Goal: Task Accomplishment & Management: Manage account settings

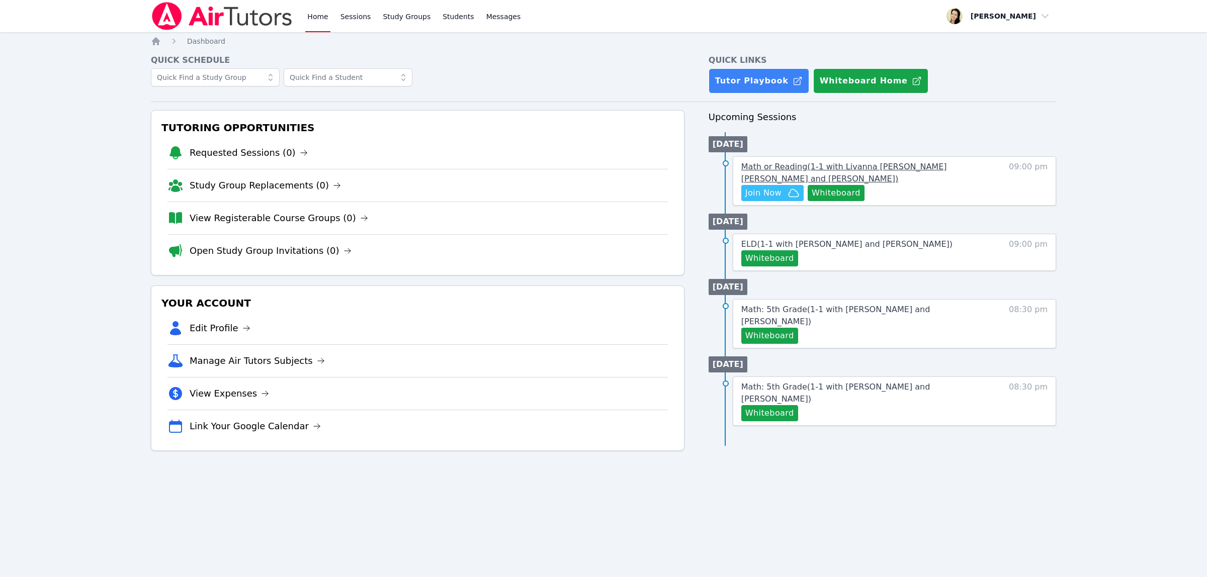
click at [915, 167] on span "Math or Reading ( 1-1 with Livanna [PERSON_NAME] [PERSON_NAME] and [PERSON_NAME…" at bounding box center [844, 173] width 206 height 22
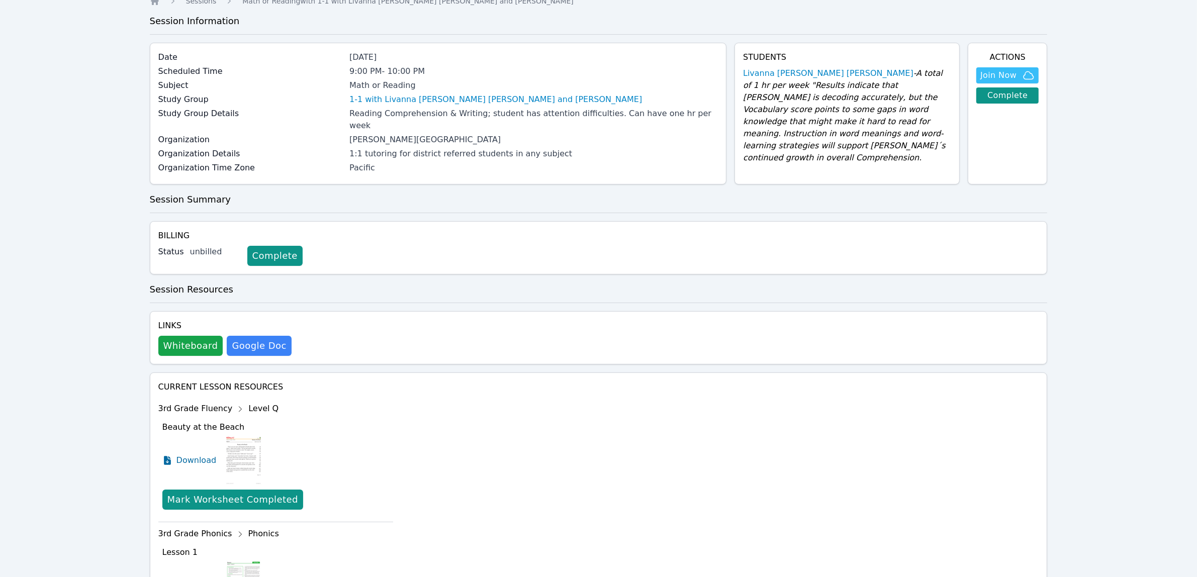
scroll to position [63, 0]
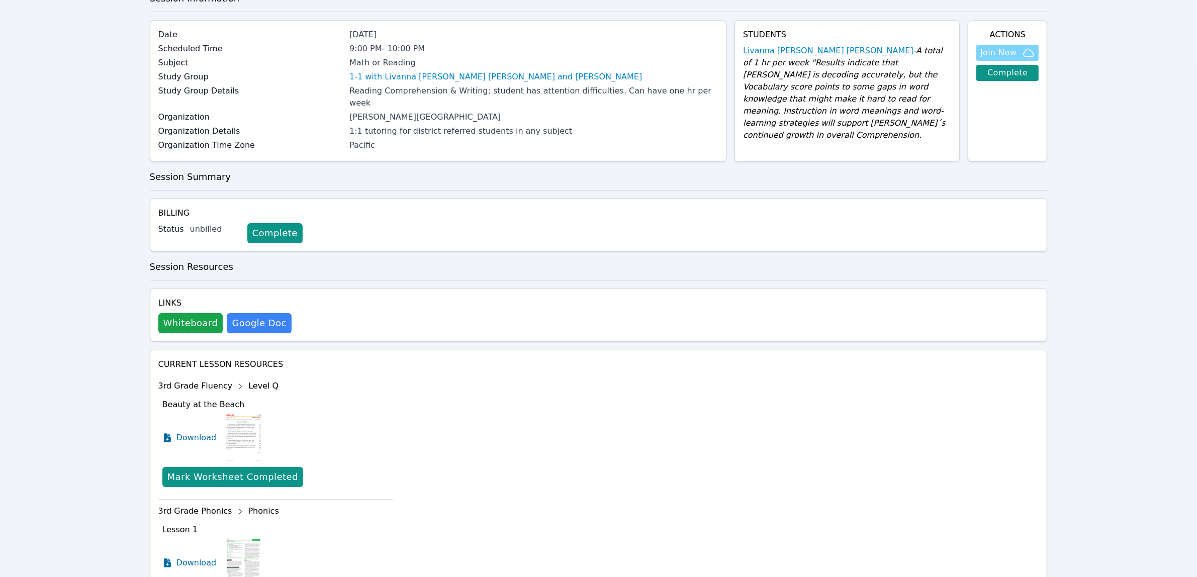
click at [1010, 55] on span "Join Now" at bounding box center [998, 53] width 36 height 12
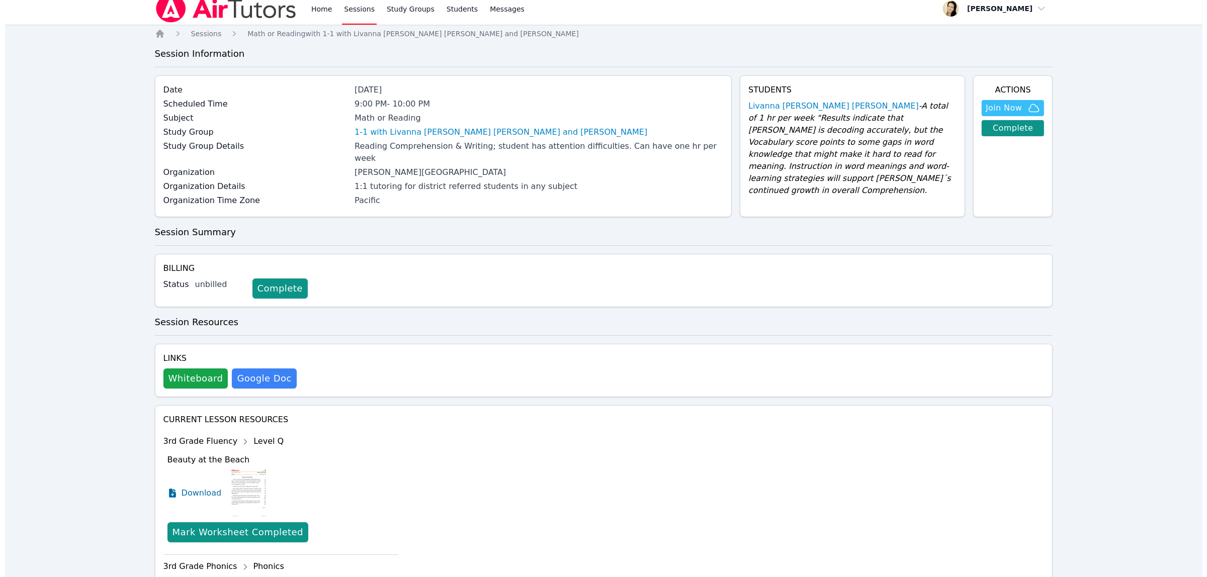
scroll to position [0, 0]
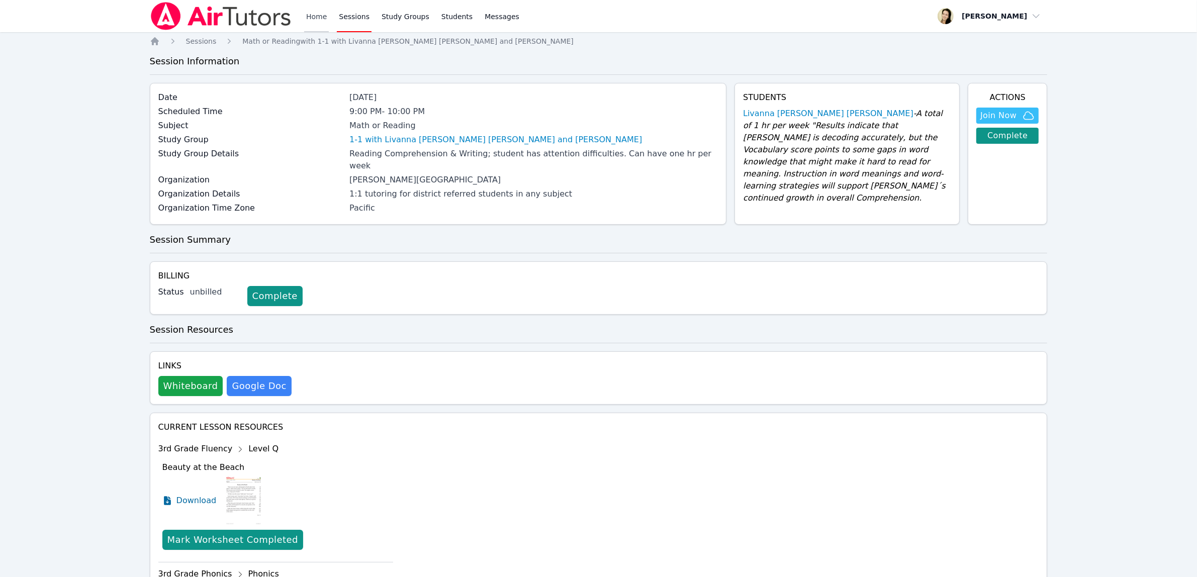
click at [312, 18] on link "Home" at bounding box center [316, 16] width 25 height 32
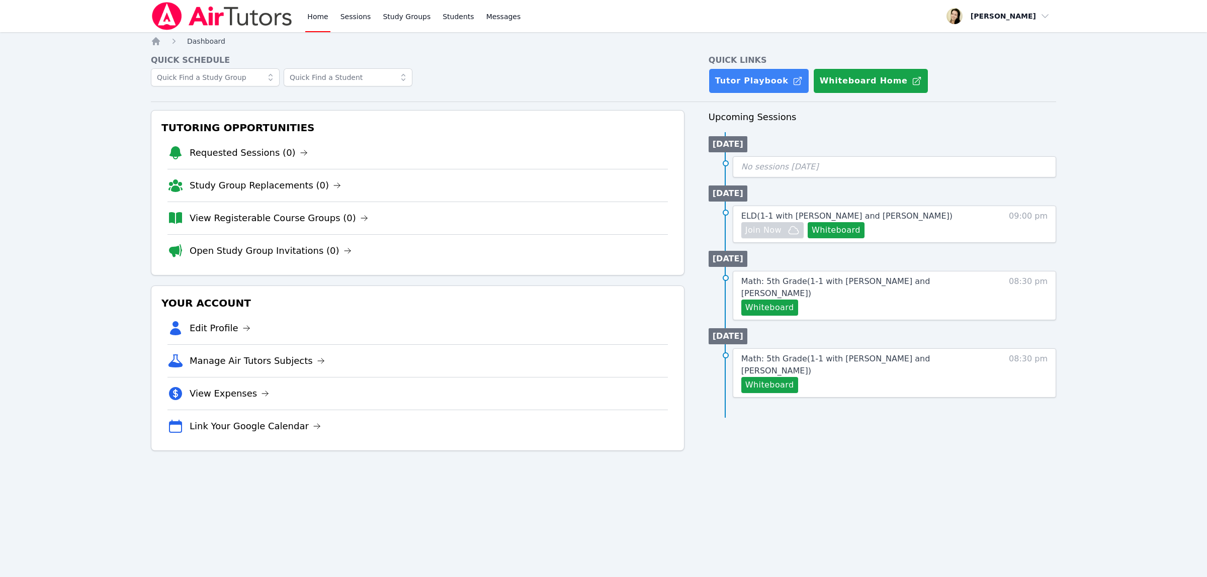
click at [205, 42] on span "Dashboard" at bounding box center [206, 41] width 38 height 8
click at [745, 73] on link "Tutor Playbook" at bounding box center [758, 80] width 101 height 25
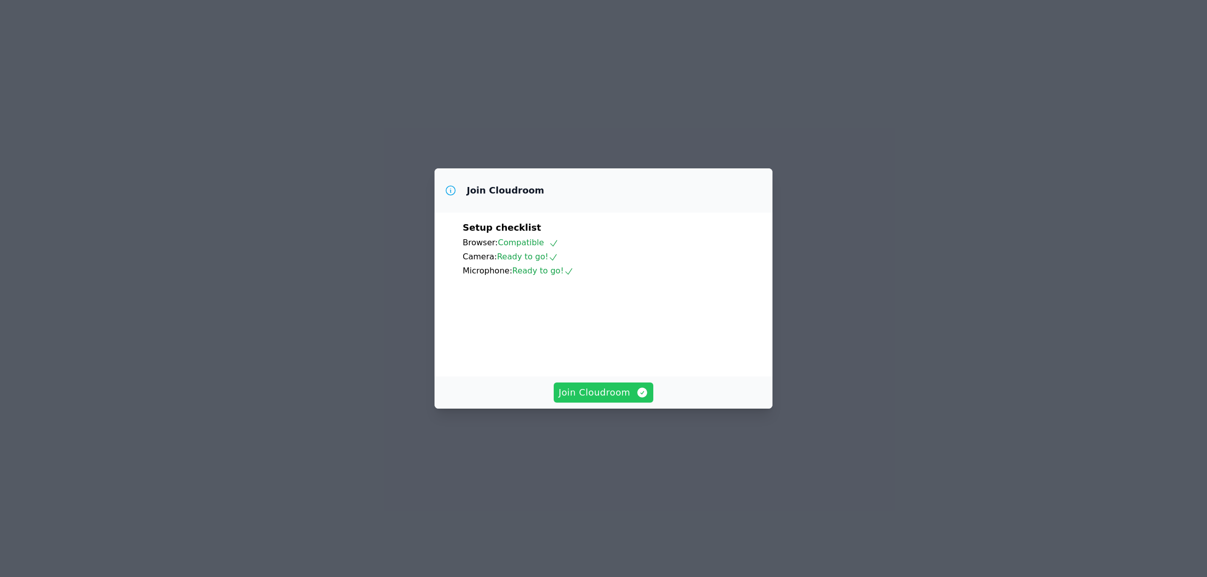
click at [601, 400] on span "Join Cloudroom" at bounding box center [604, 393] width 90 height 14
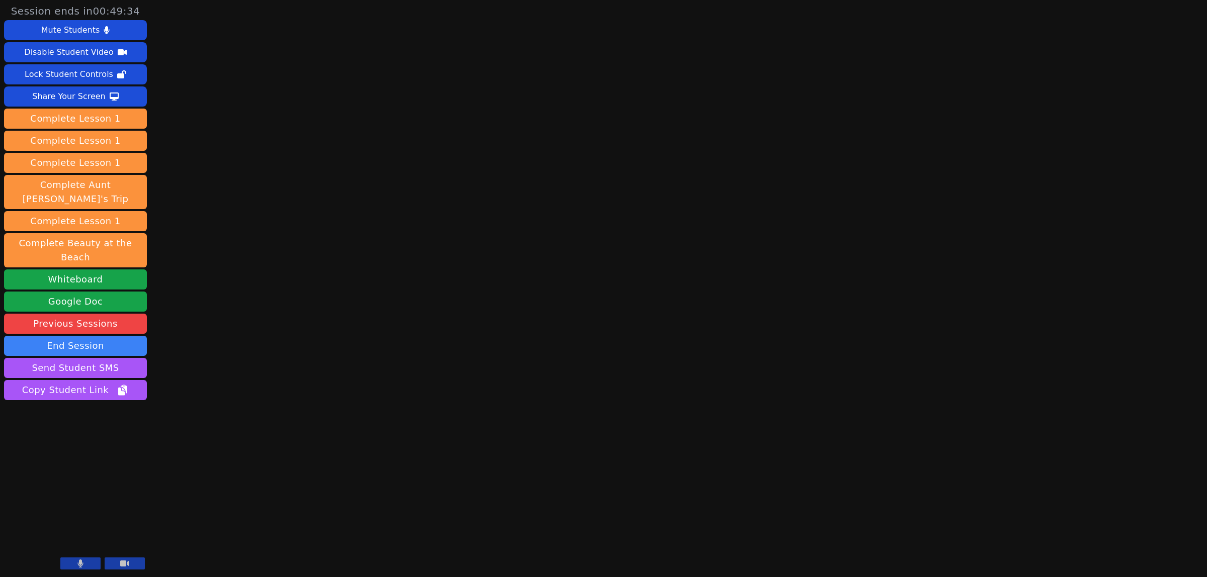
click at [77, 567] on icon at bounding box center [80, 564] width 6 height 8
click at [134, 566] on button at bounding box center [125, 564] width 40 height 12
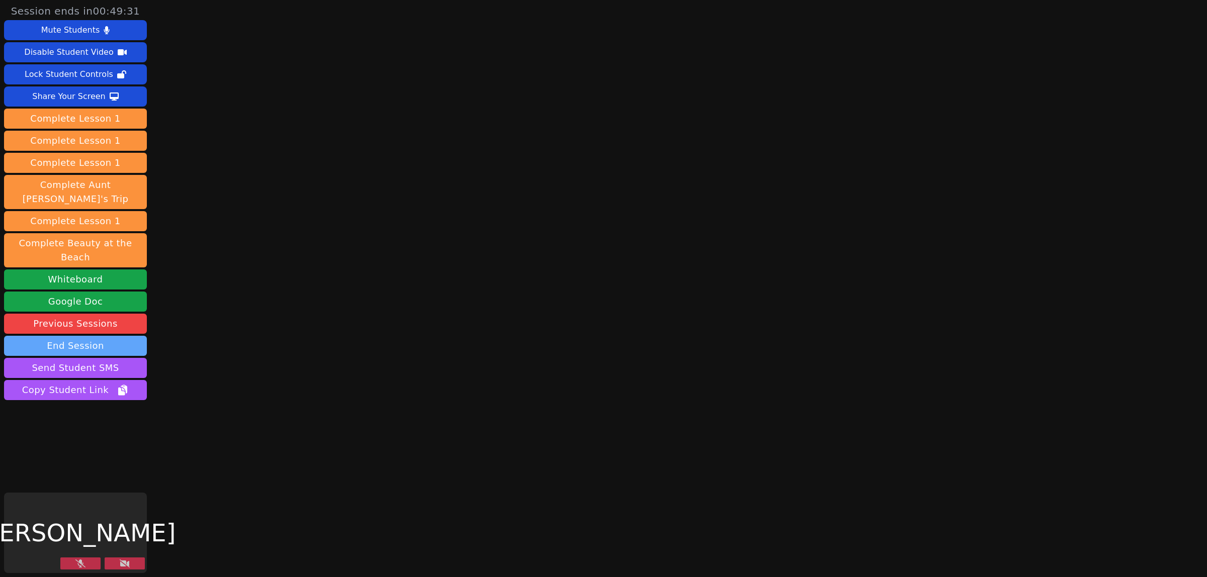
click at [101, 336] on button "End Session" at bounding box center [75, 346] width 143 height 20
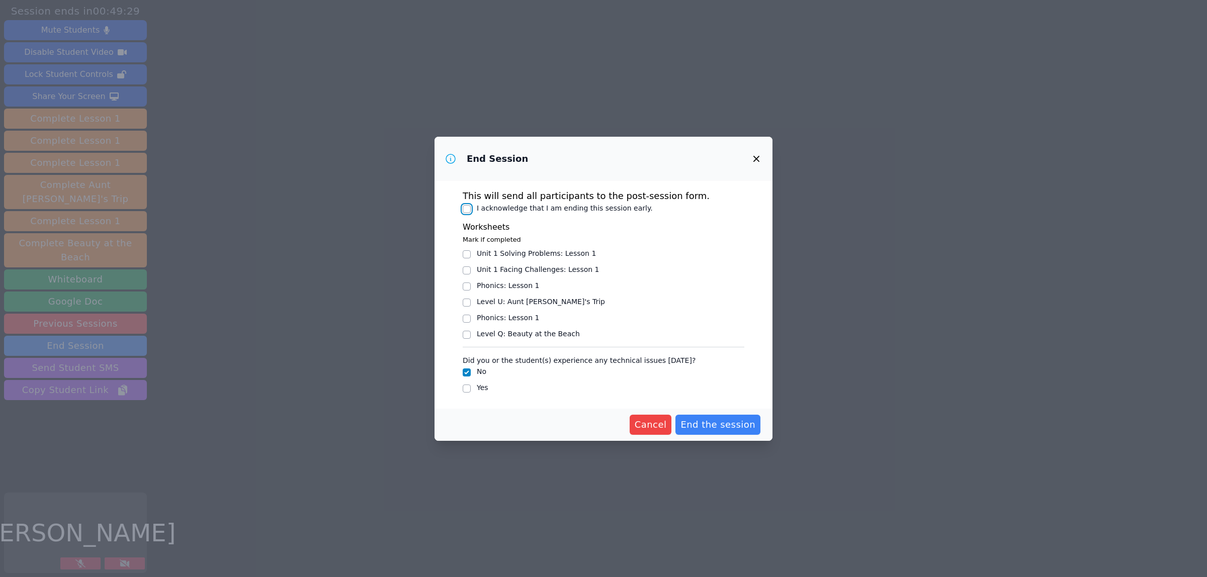
click at [465, 205] on input "I acknowledge that I am ending this session early." at bounding box center [466, 209] width 8 height 8
checkbox input "true"
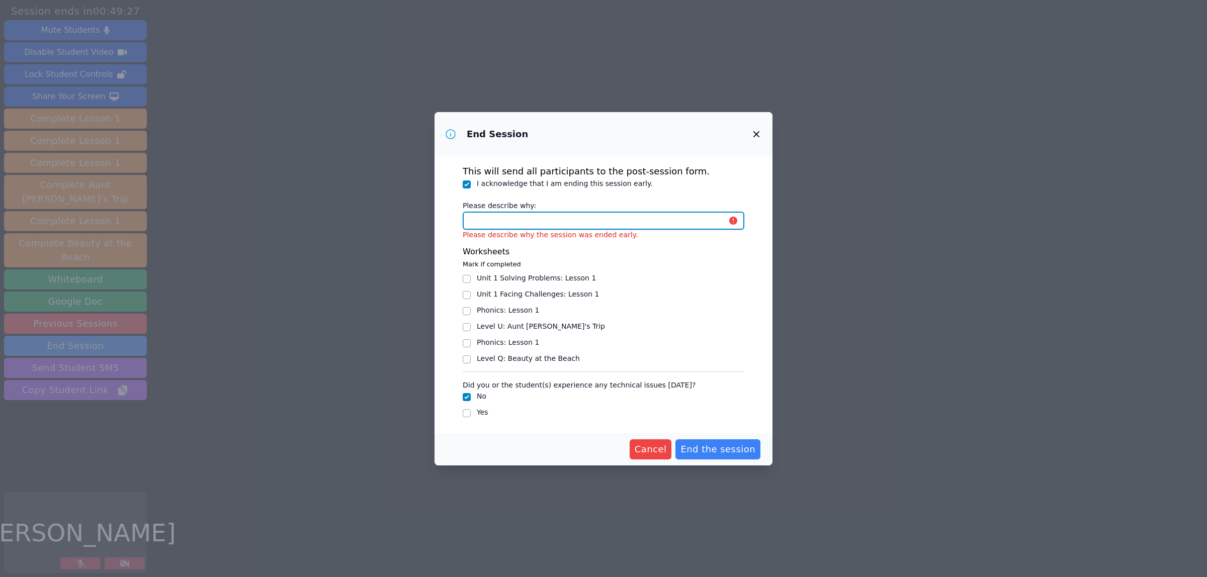
drag, startPoint x: 512, startPoint y: 223, endPoint x: 523, endPoint y: 223, distance: 11.6
click at [512, 223] on input "Please describe why:" at bounding box center [603, 221] width 282 height 18
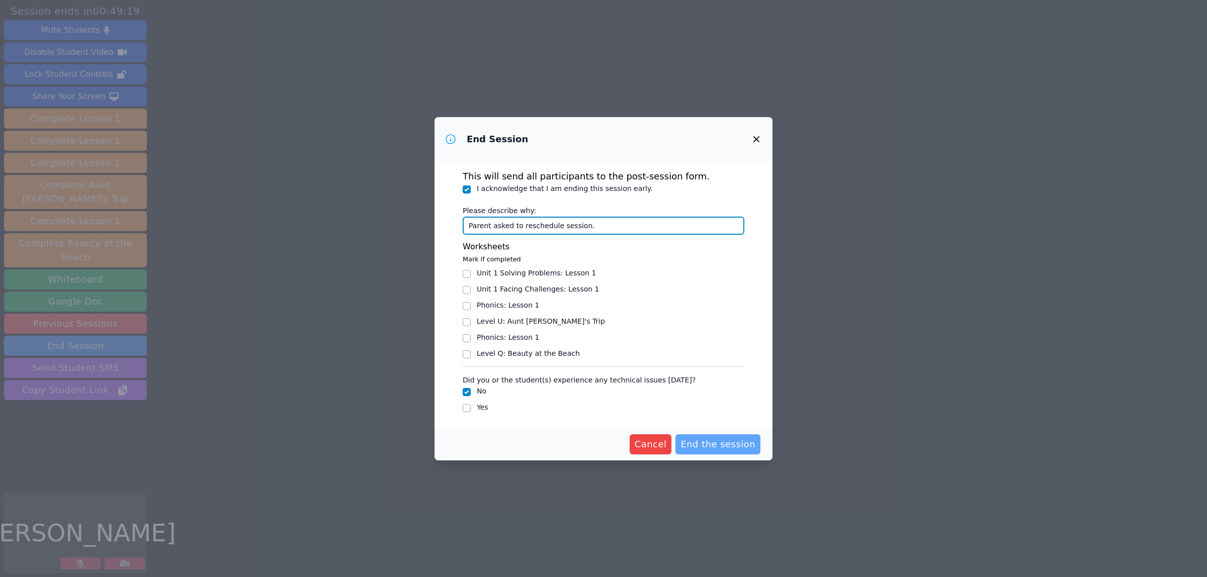
type input "Parent asked to reschedule session."
click at [711, 441] on span "End the session" at bounding box center [717, 444] width 75 height 14
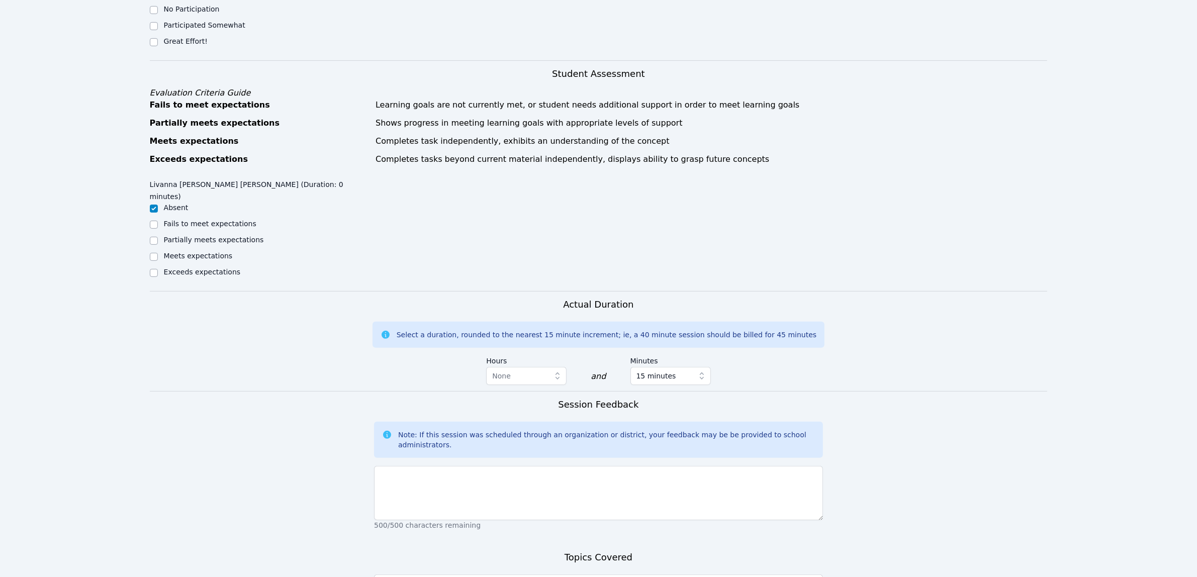
scroll to position [440, 0]
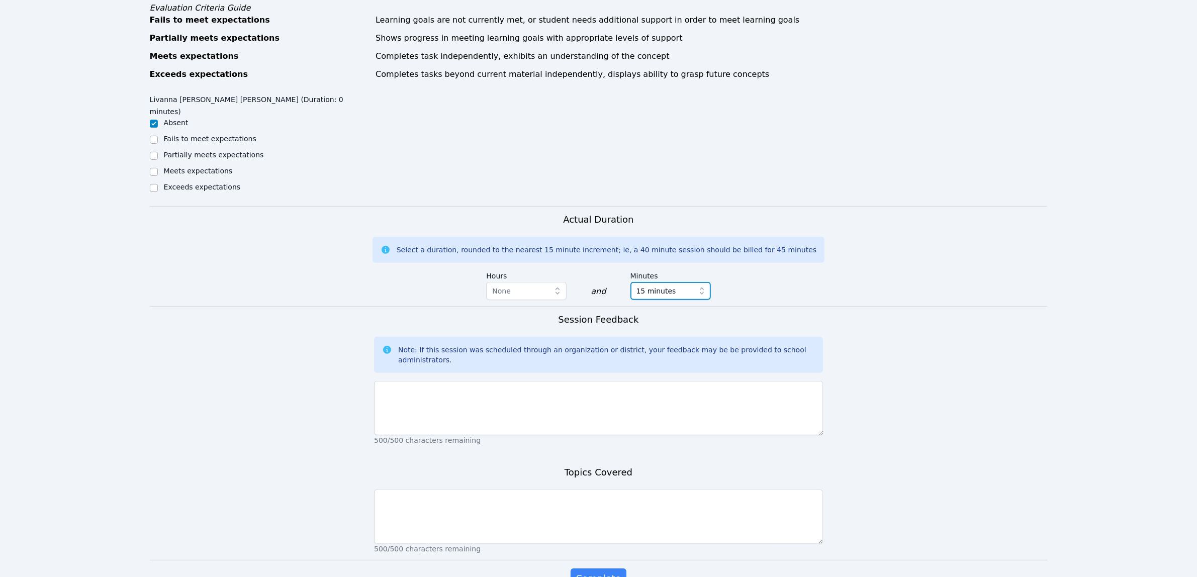
click at [700, 288] on icon "button" at bounding box center [702, 291] width 4 height 7
click at [682, 308] on div "0 minutes" at bounding box center [670, 313] width 68 height 10
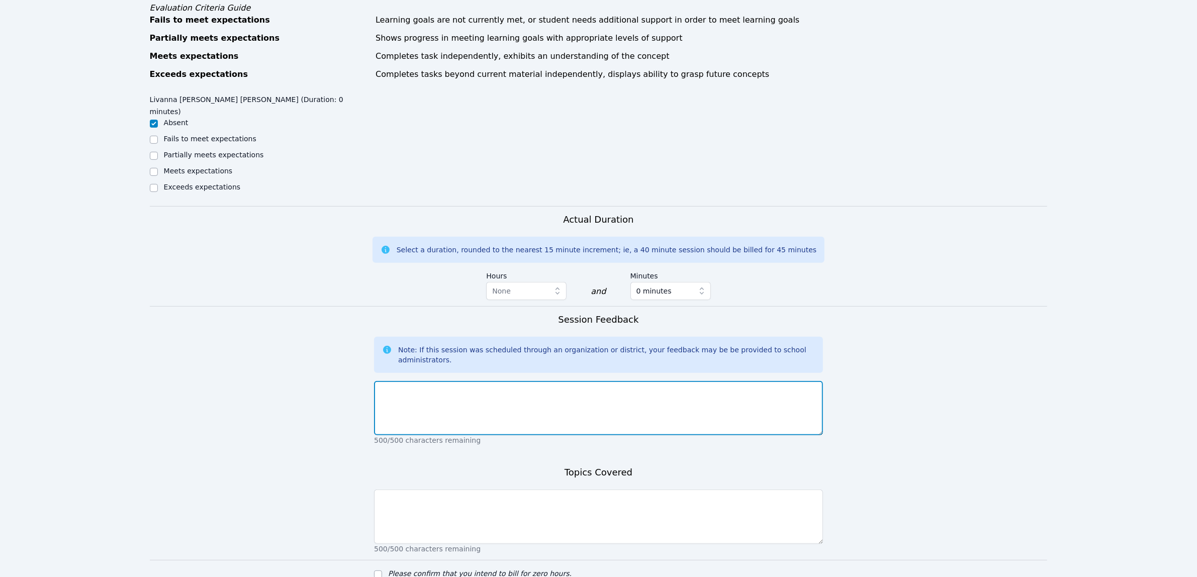
click at [402, 381] on textarea at bounding box center [598, 408] width 449 height 54
type textarea "Parent asked to reschedule the session."
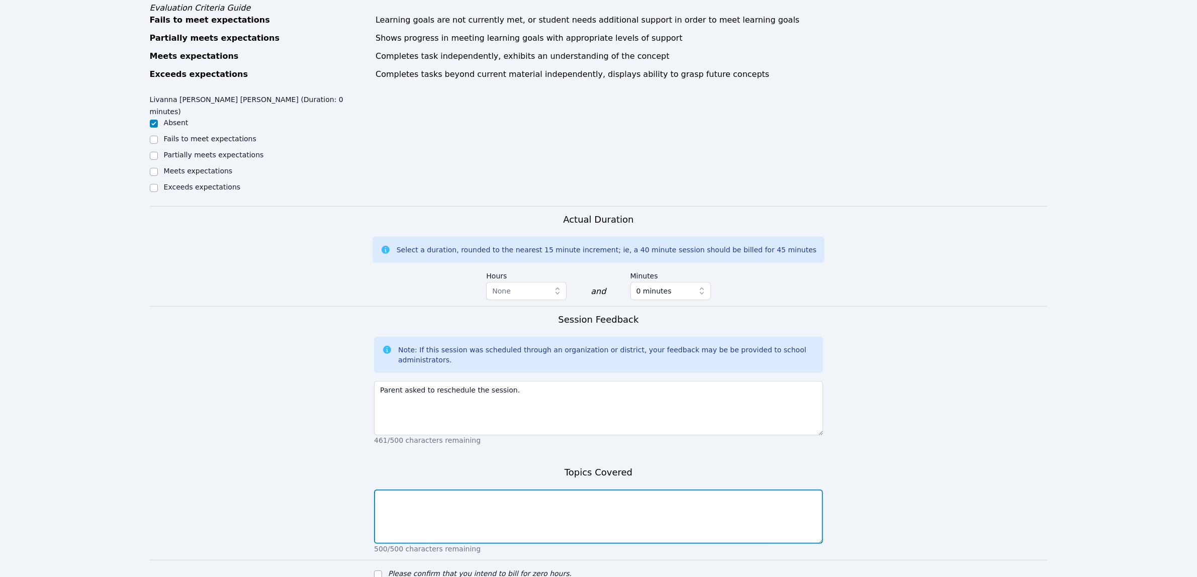
click at [450, 490] on textarea at bounding box center [598, 517] width 449 height 54
type textarea "n/a"
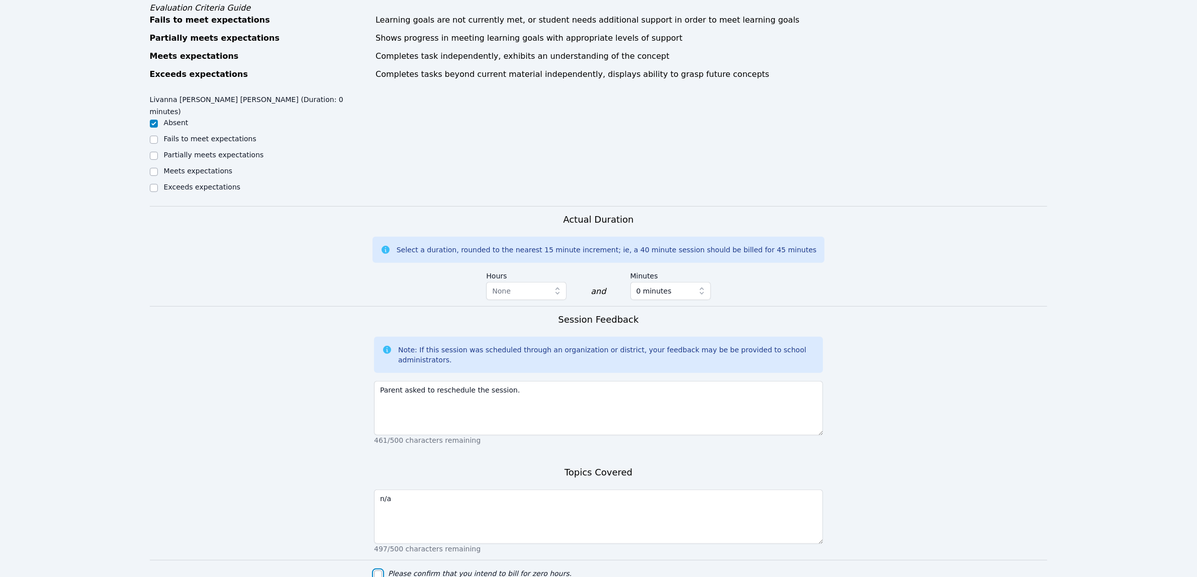
click at [379, 571] on input "Please confirm that you intend to bill for zero hours." at bounding box center [378, 575] width 8 height 8
checkbox input "true"
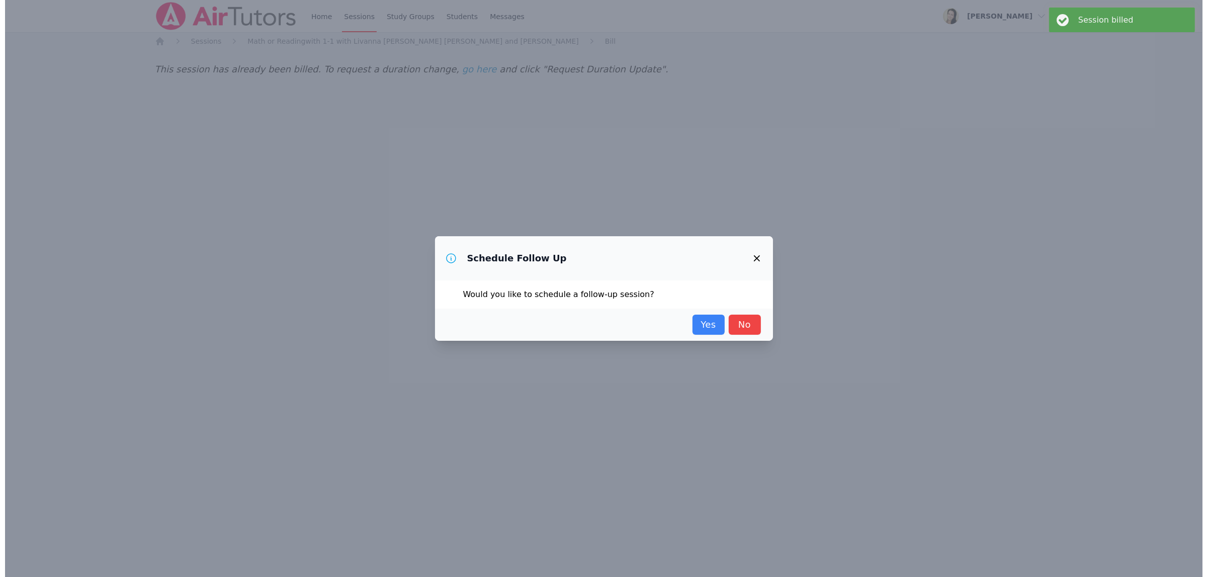
scroll to position [0, 0]
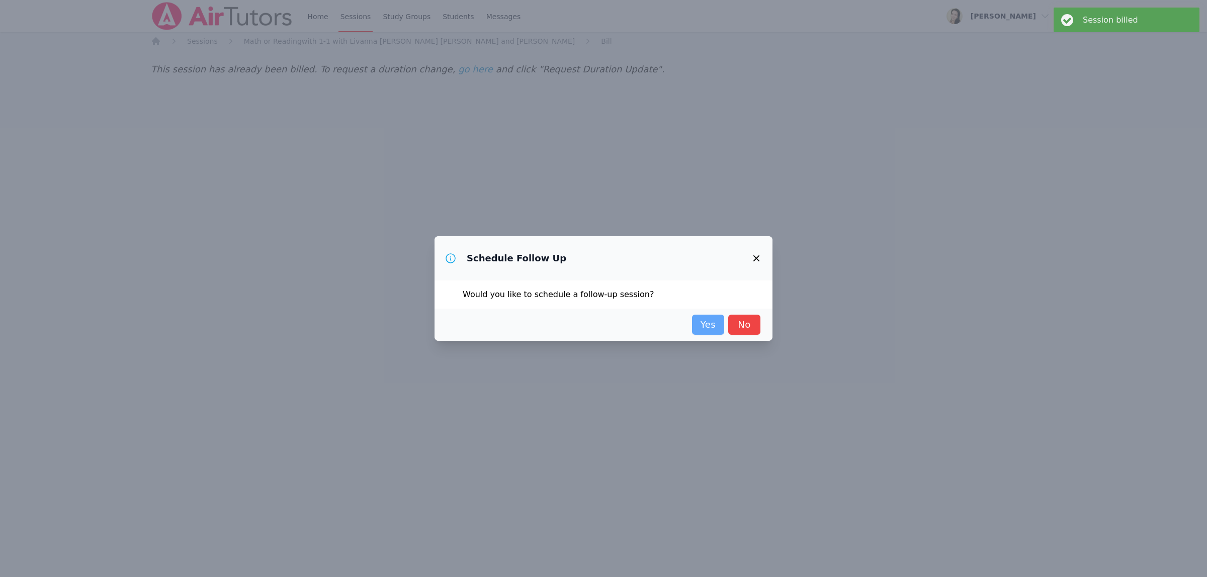
click at [712, 323] on link "Yes" at bounding box center [708, 325] width 32 height 20
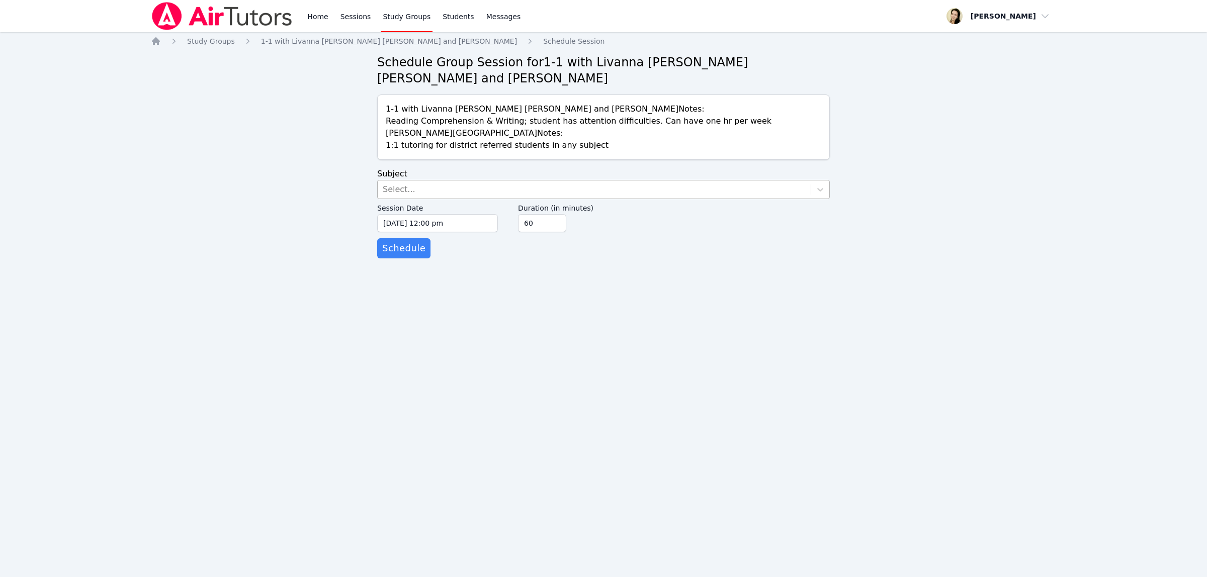
click at [387, 183] on div "Select..." at bounding box center [399, 189] width 33 height 12
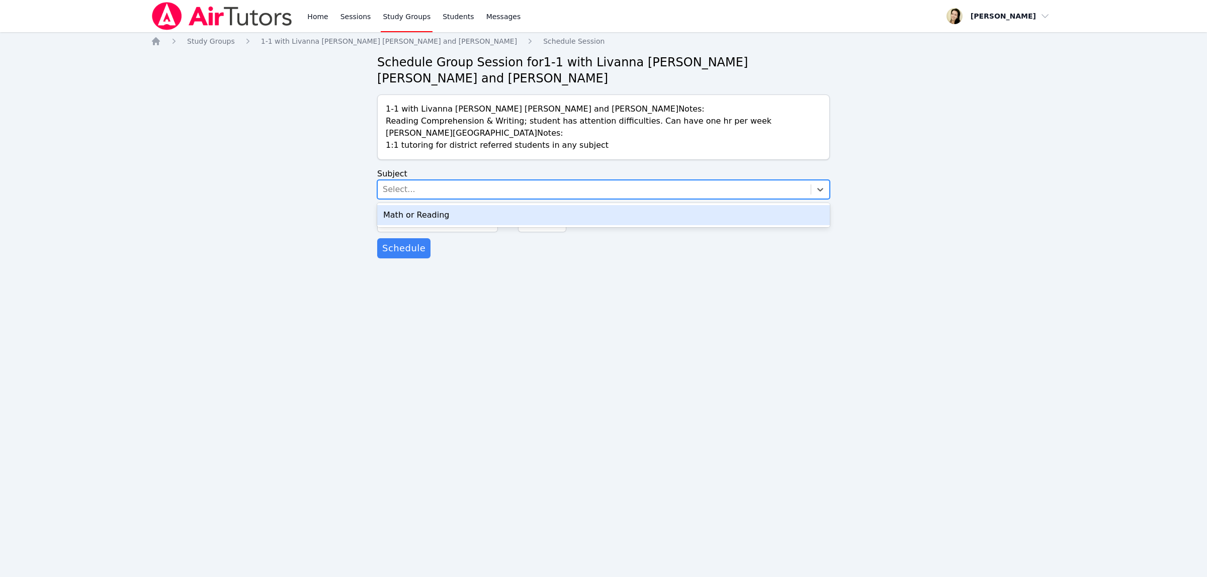
click at [418, 205] on div "Math or Reading" at bounding box center [603, 215] width 452 height 20
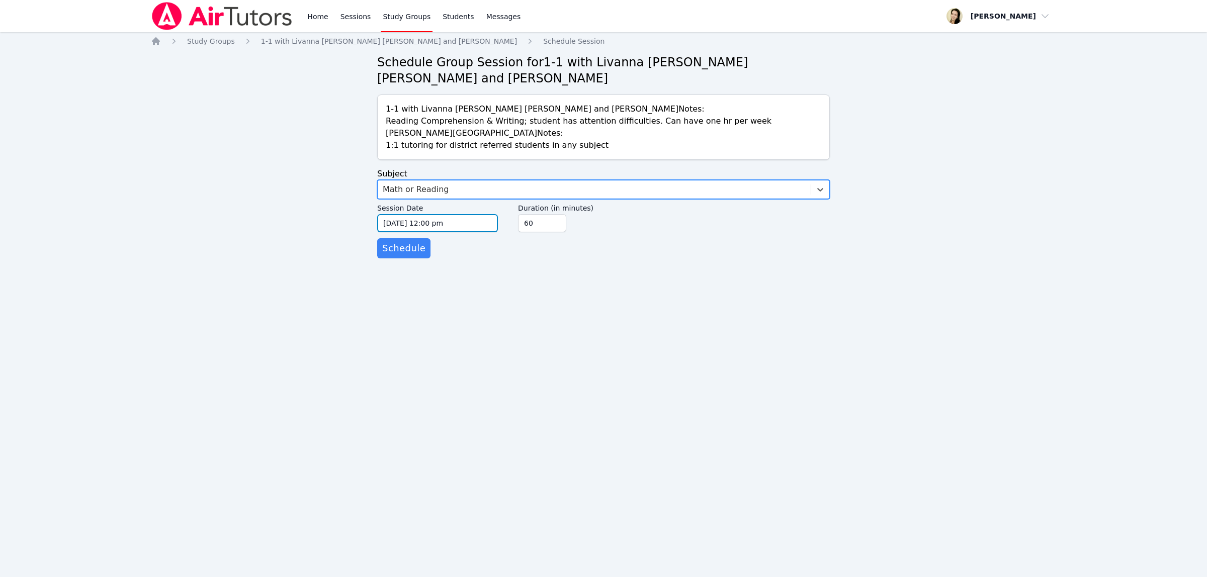
click at [399, 214] on input "[DATE] 12:00 pm" at bounding box center [437, 223] width 121 height 18
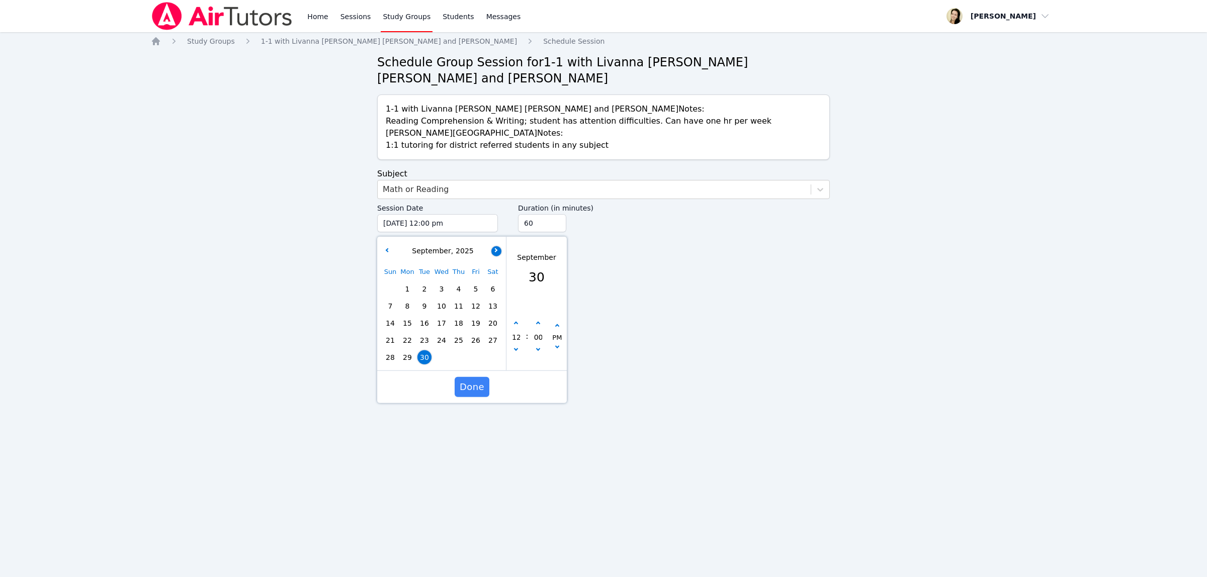
click at [493, 246] on button "button" at bounding box center [496, 251] width 10 height 10
click at [493, 282] on span "4" at bounding box center [493, 289] width 14 height 14
click at [514, 346] on button "button" at bounding box center [516, 351] width 10 height 10
type input "[DATE] 11:00 am"
type input "11"
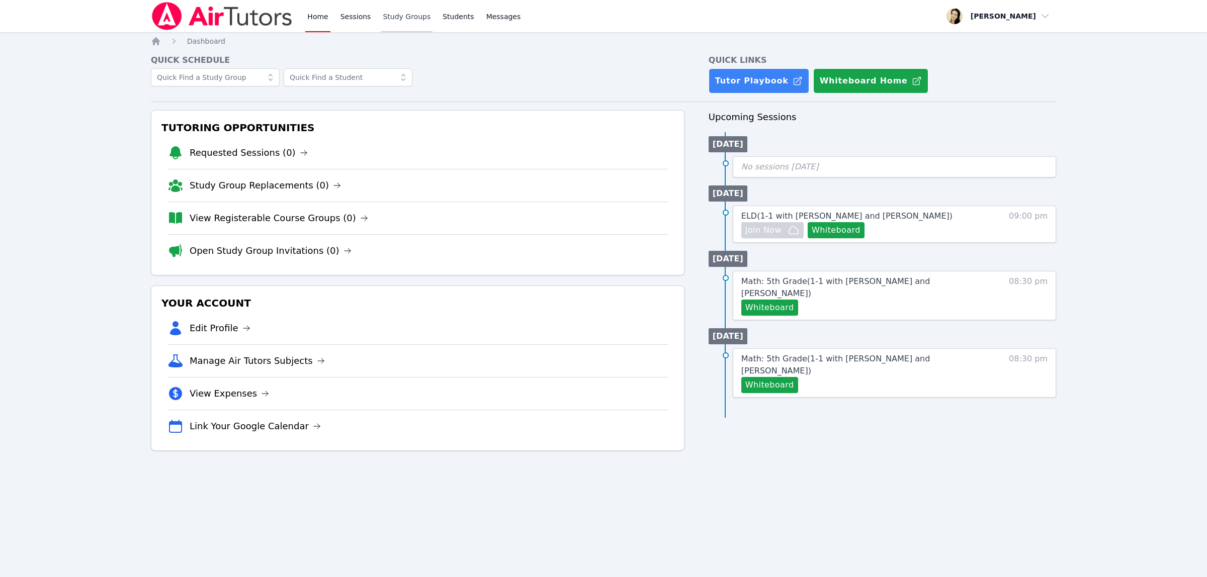
click at [391, 19] on link "Study Groups" at bounding box center [407, 16] width 52 height 32
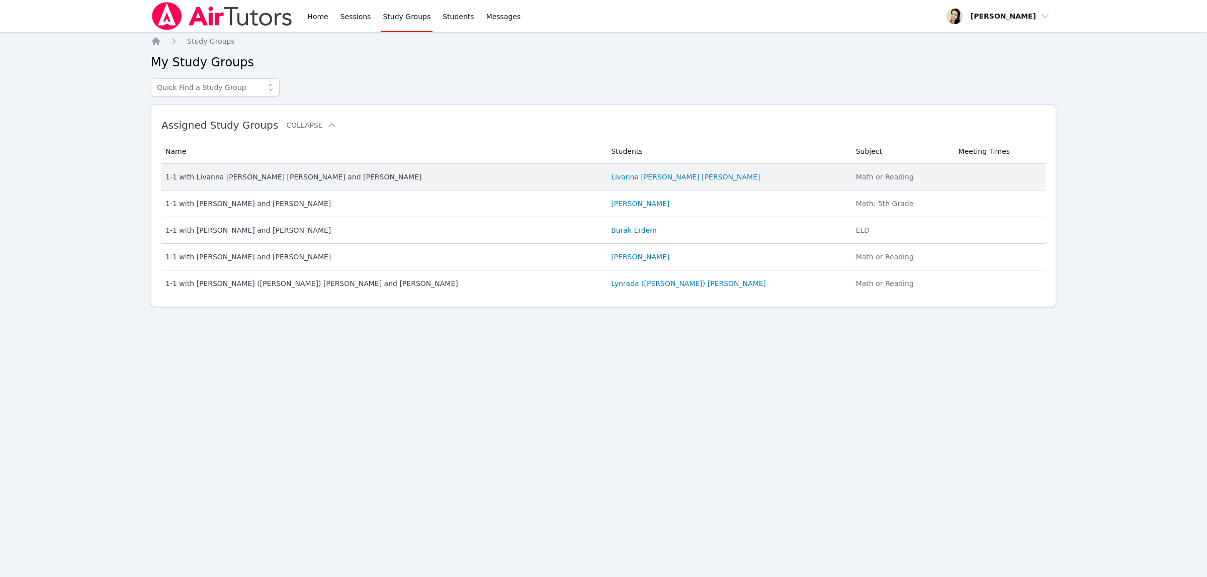
click at [229, 175] on div "1-1 with Livanna [PERSON_NAME] [PERSON_NAME] and [PERSON_NAME]" at bounding box center [381, 177] width 433 height 10
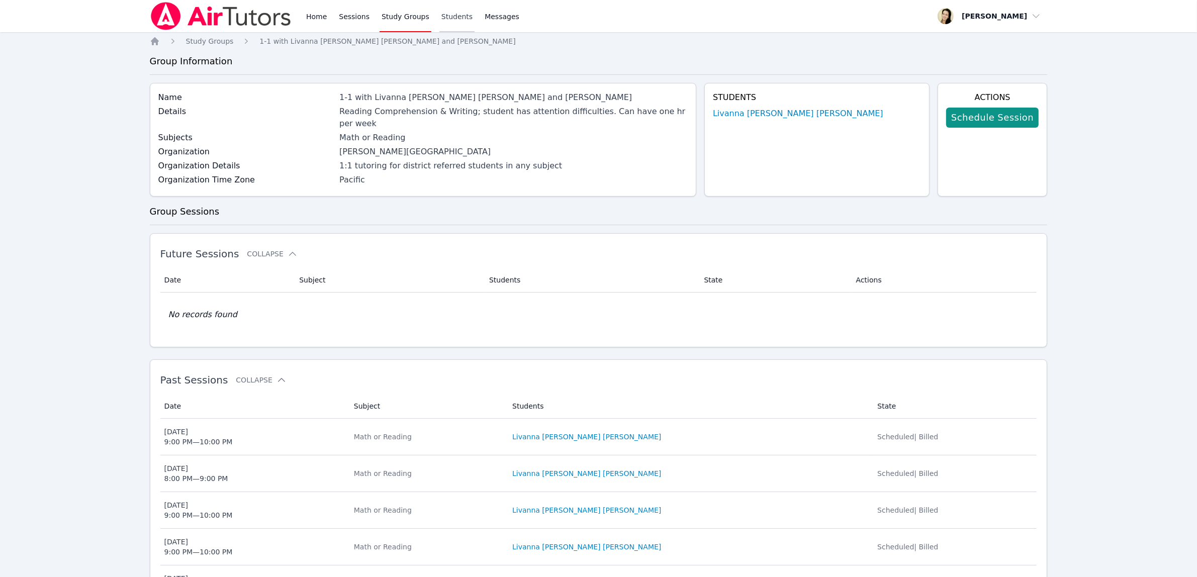
click at [451, 14] on link "Students" at bounding box center [456, 16] width 35 height 32
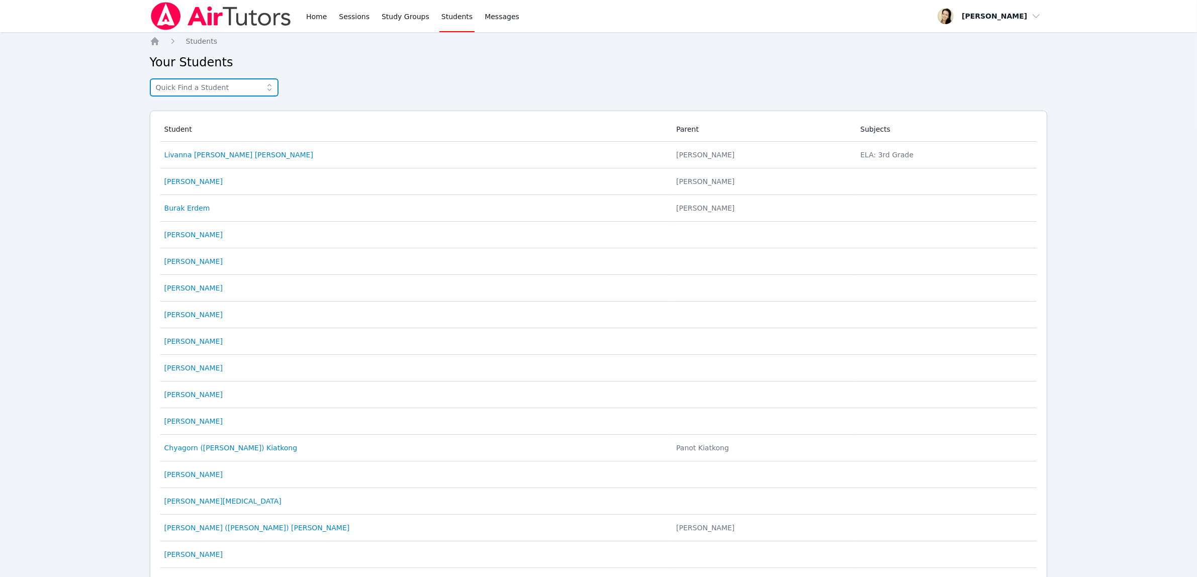
click at [172, 86] on input "text" at bounding box center [214, 87] width 129 height 18
type input "Suteet"
click at [380, 13] on link "Study Groups" at bounding box center [406, 16] width 52 height 32
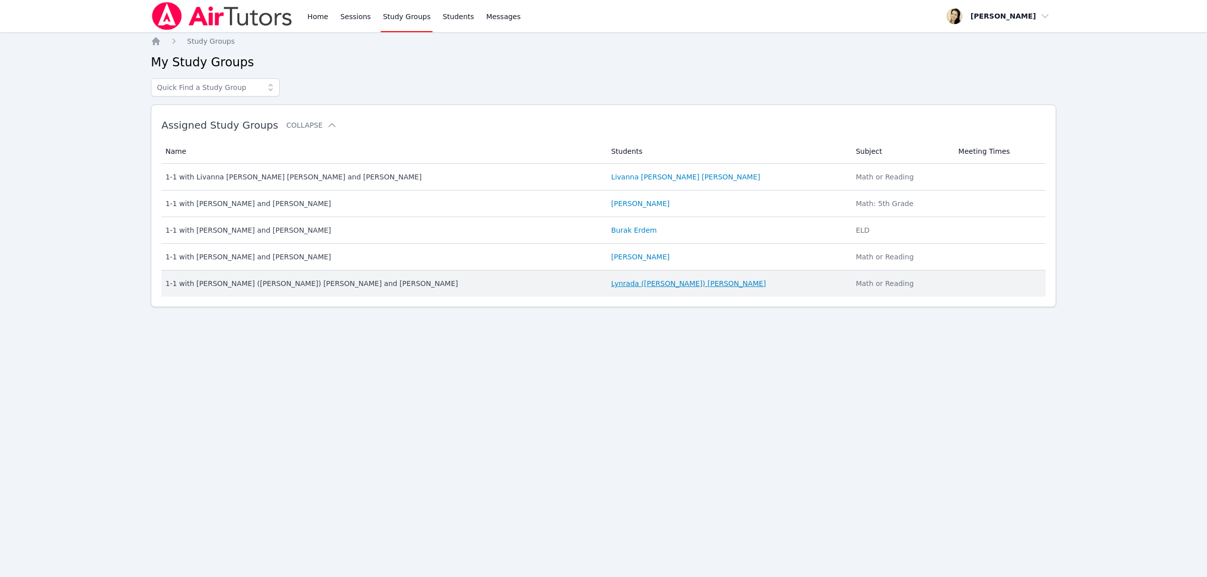
click at [621, 286] on link "Lynrada (Melinda) Kanthiya" at bounding box center [688, 284] width 155 height 10
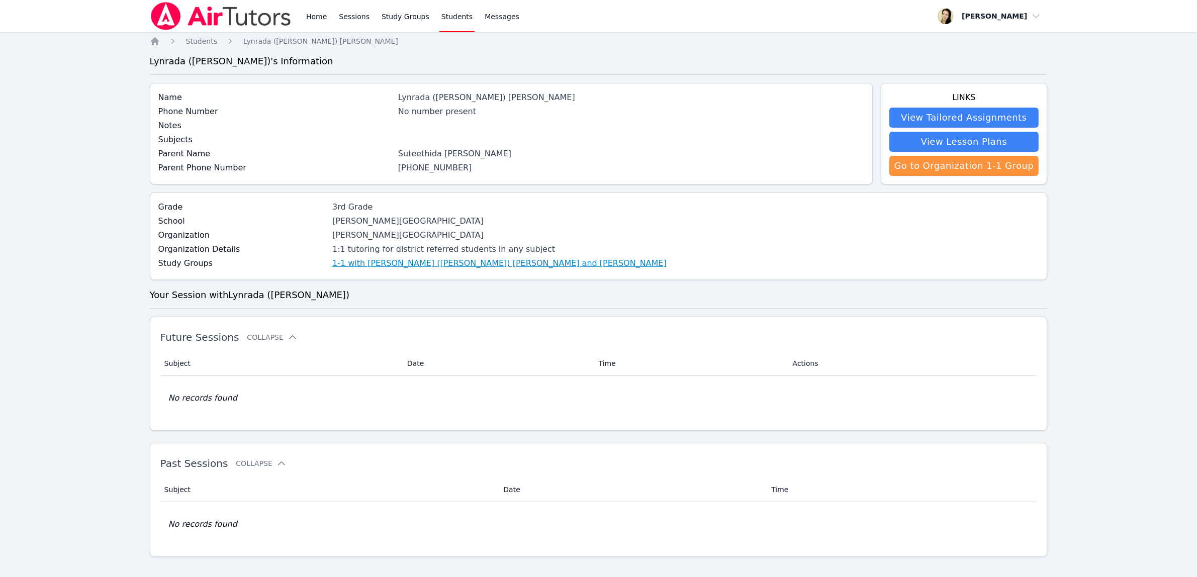
click at [389, 264] on link "1-1 with Lynrada (Melinda) Kanthiya and Shelly Fisher" at bounding box center [499, 263] width 334 height 12
